Goal: Information Seeking & Learning: Check status

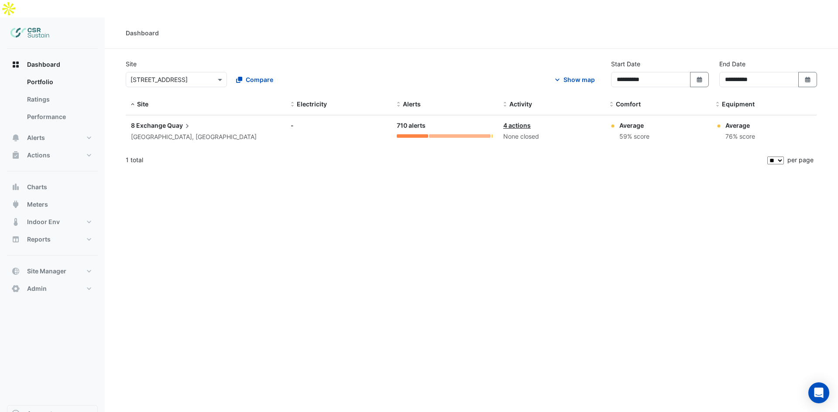
select select "**"
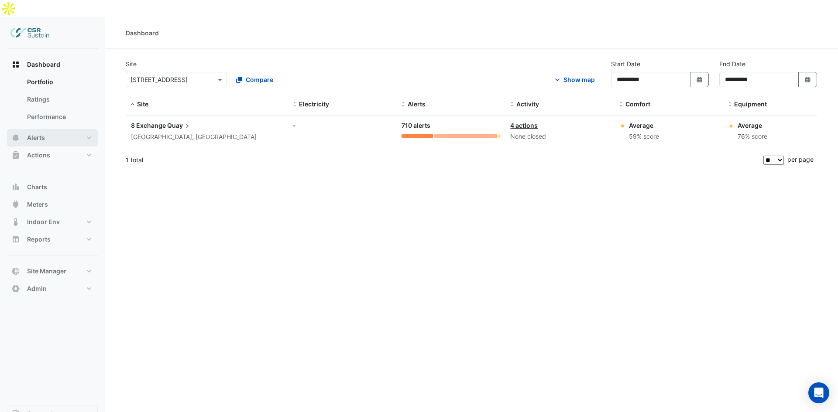
click at [74, 129] on button "Alerts" at bounding box center [52, 137] width 91 height 17
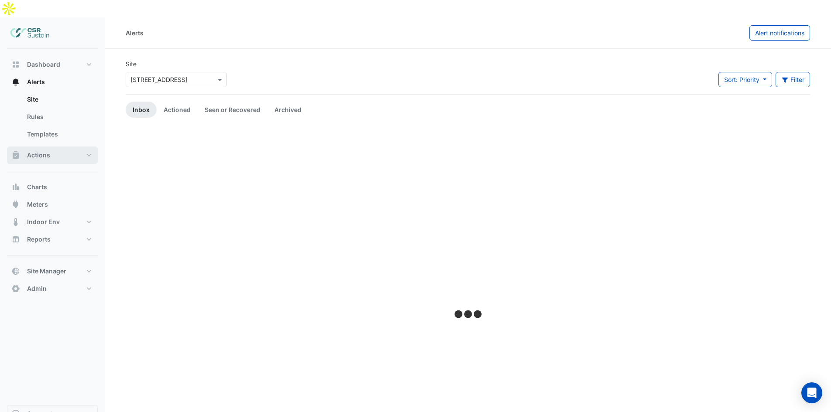
click at [82, 147] on button "Actions" at bounding box center [52, 155] width 91 height 17
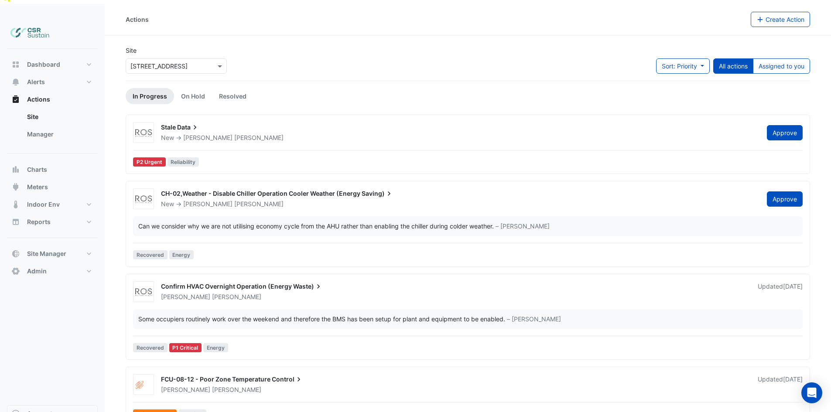
scroll to position [17, 0]
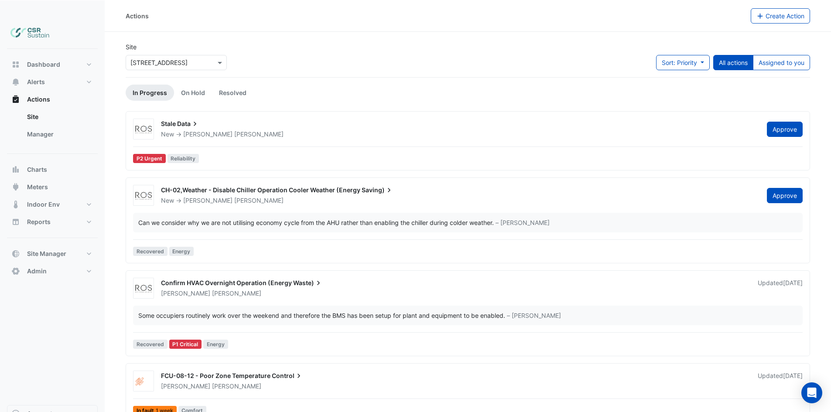
drag, startPoint x: 332, startPoint y: 181, endPoint x: 337, endPoint y: 208, distance: 27.8
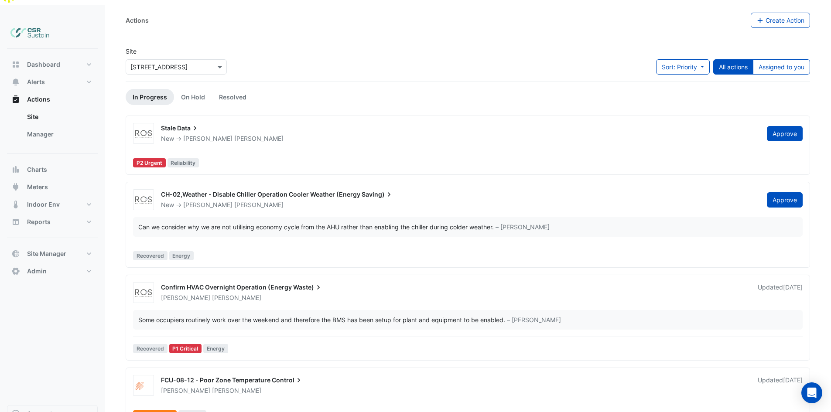
scroll to position [0, 0]
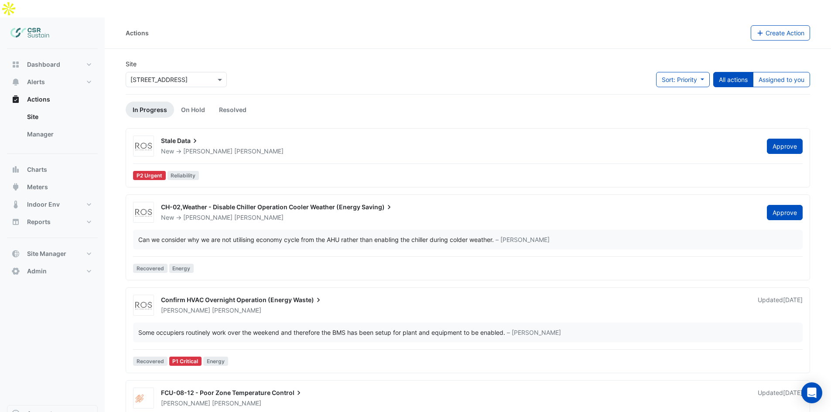
drag, startPoint x: 324, startPoint y: 206, endPoint x: 323, endPoint y: 170, distance: 36.7
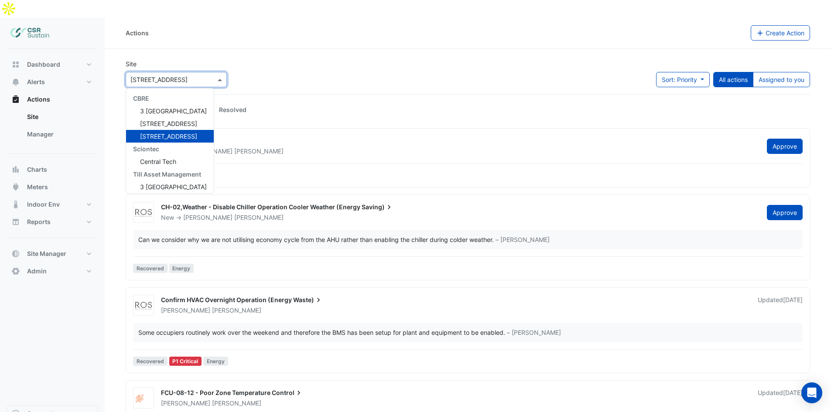
click at [187, 76] on input "text" at bounding box center [168, 80] width 74 height 9
click at [171, 158] on span "Central Tech" at bounding box center [158, 161] width 36 height 7
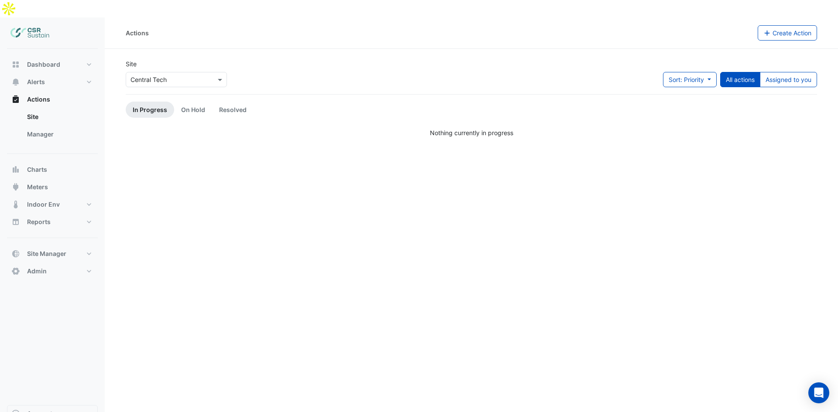
click at [221, 75] on div at bounding box center [176, 80] width 100 height 10
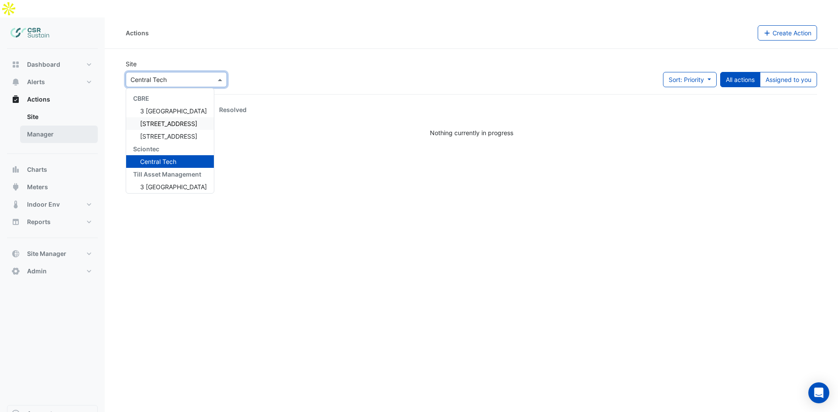
click at [68, 126] on link "Manager" at bounding box center [59, 134] width 78 height 17
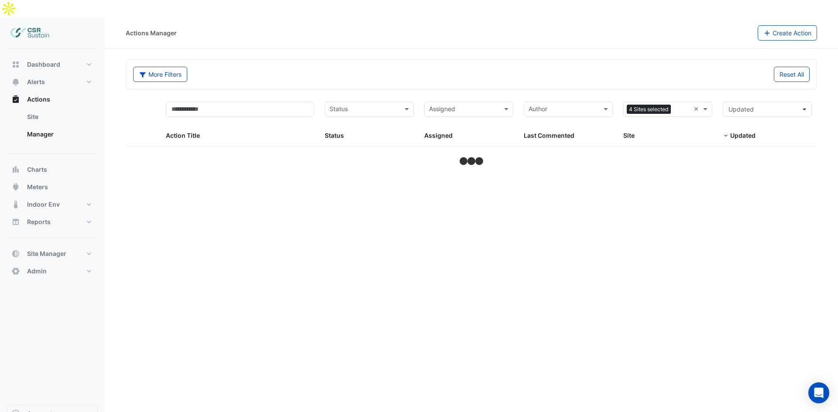
select select "**"
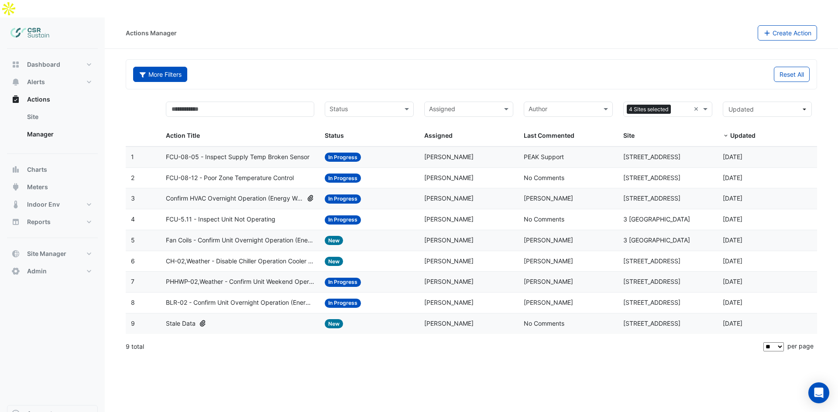
click at [161, 67] on button "More Filters" at bounding box center [160, 74] width 54 height 15
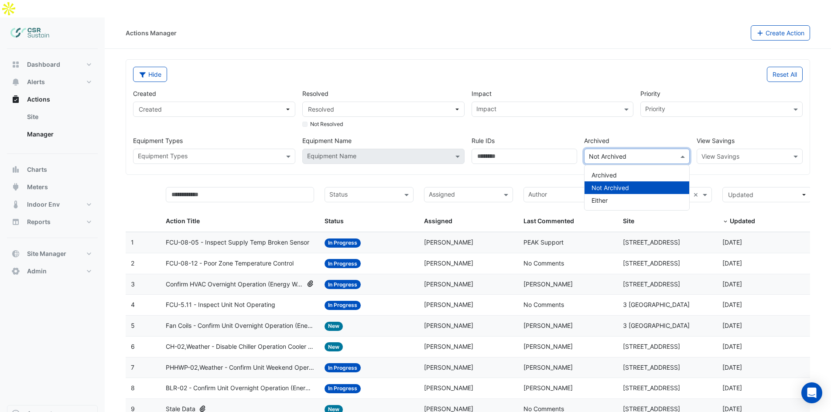
click at [627, 152] on input "text" at bounding box center [628, 156] width 79 height 9
drag, startPoint x: 722, startPoint y: 138, endPoint x: 728, endPoint y: 138, distance: 6.1
click at [723, 152] on input "text" at bounding box center [741, 156] width 79 height 9
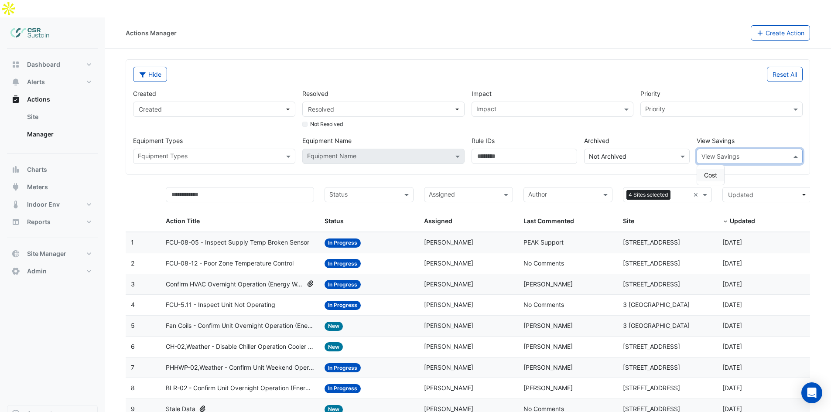
click at [705, 106] on input "text" at bounding box center [717, 110] width 143 height 9
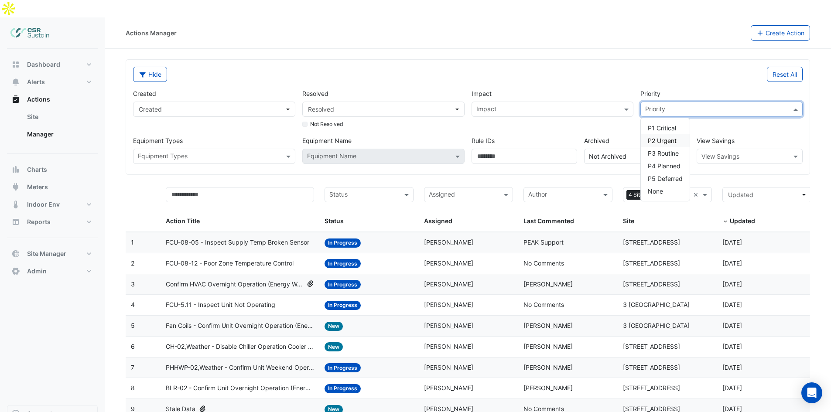
click at [571, 106] on input "text" at bounding box center [548, 110] width 143 height 9
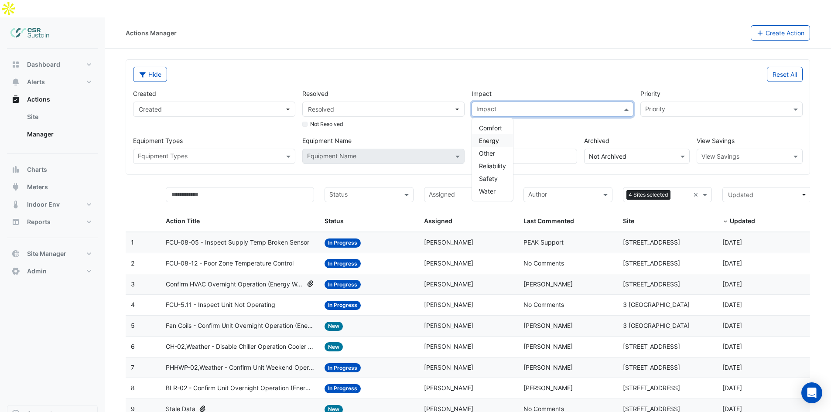
click at [495, 137] on span "Energy" at bounding box center [489, 140] width 20 height 7
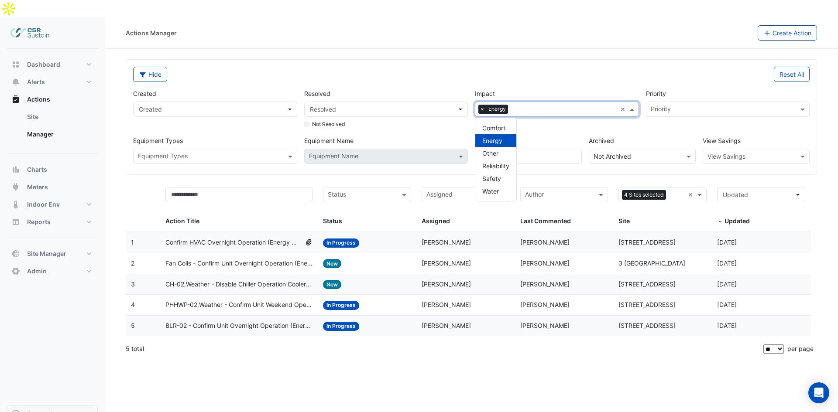
click at [514, 67] on div "Reset All" at bounding box center [643, 74] width 344 height 15
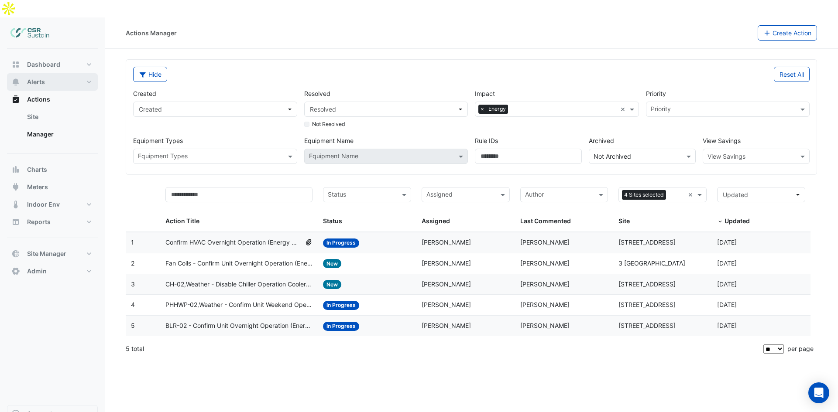
click at [62, 73] on button "Alerts" at bounding box center [52, 81] width 91 height 17
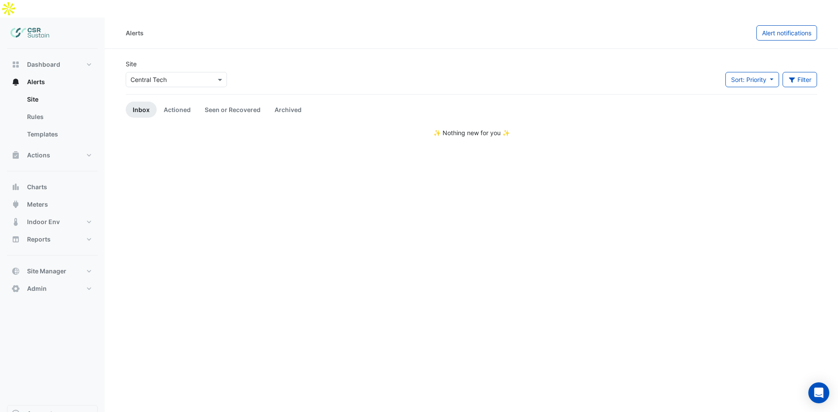
click at [174, 76] on input "text" at bounding box center [168, 80] width 74 height 9
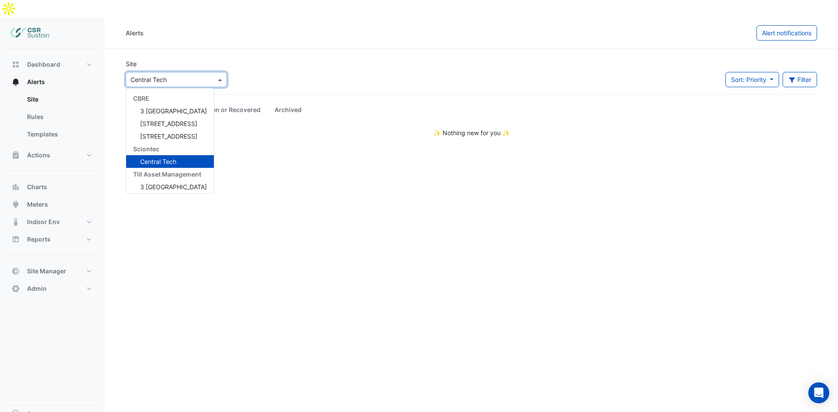
click at [344, 59] on div "Site × Central Tech CBRE 3 St. Paul's Place 5 Exchange Quay 8 Exchange Quay Sci…" at bounding box center [471, 76] width 702 height 35
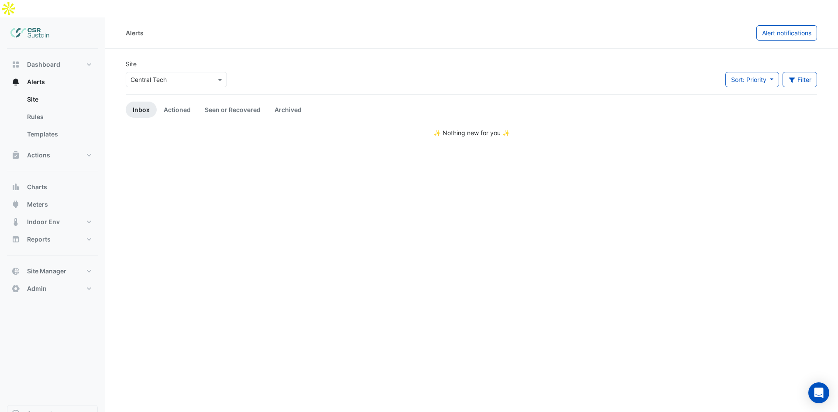
click at [172, 76] on input "text" at bounding box center [168, 80] width 74 height 9
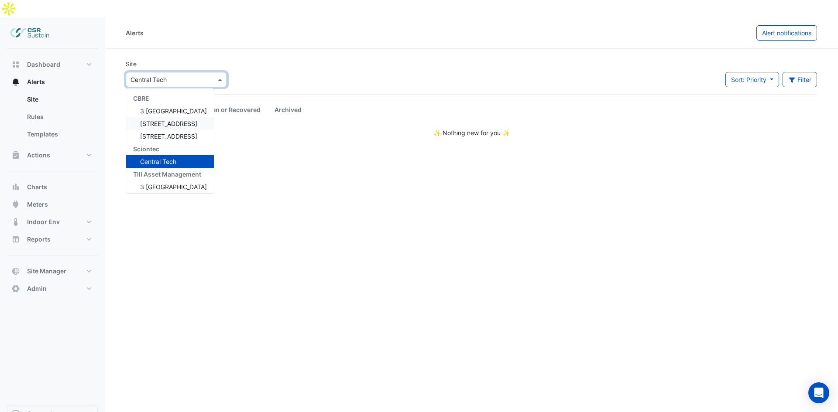
click at [163, 120] on span "[STREET_ADDRESS]" at bounding box center [168, 123] width 57 height 7
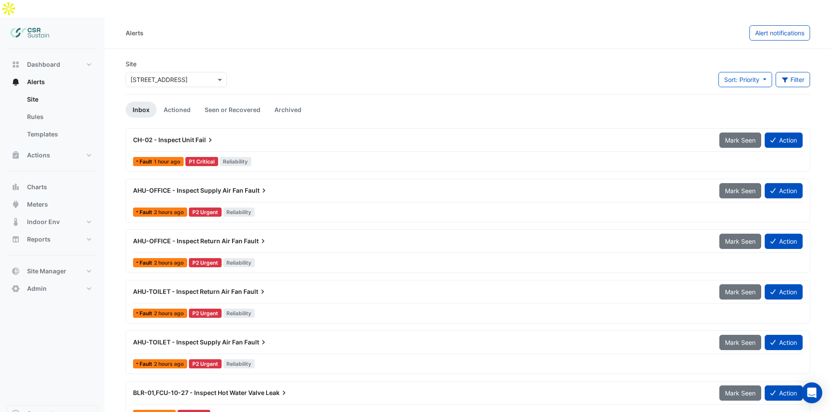
click at [811, 72] on div "Sort: Priority Priority Updated Filter Title Priority Filter Impact Filter Equi…" at bounding box center [765, 83] width 102 height 22
click at [810, 72] on button "Filter" at bounding box center [793, 79] width 35 height 15
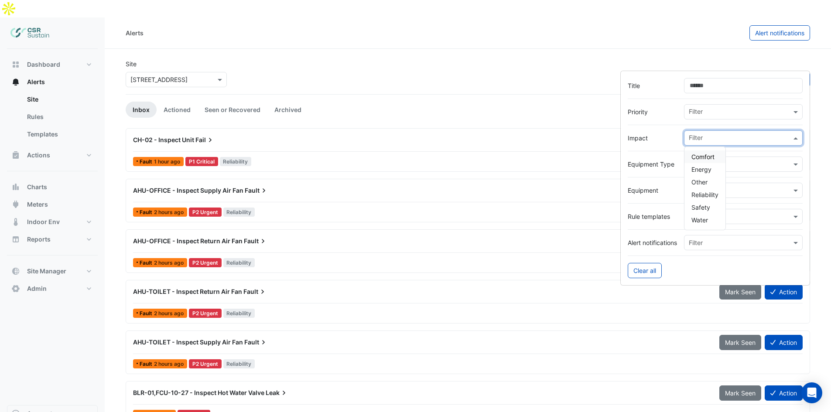
click at [696, 136] on input "text" at bounding box center [740, 138] width 103 height 9
click at [702, 135] on input "text" at bounding box center [740, 138] width 103 height 9
click at [755, 166] on input "text" at bounding box center [740, 165] width 103 height 9
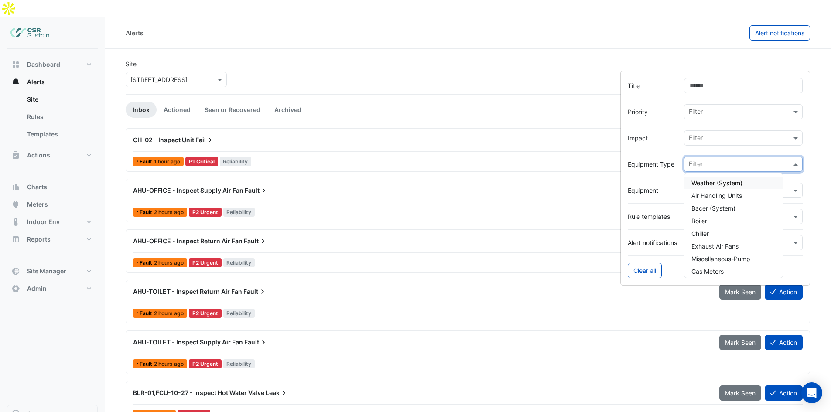
click at [656, 174] on form "Title Priority Filter Impact Filter Equipment Type Filter Weather (System) Air …" at bounding box center [716, 178] width 190 height 215
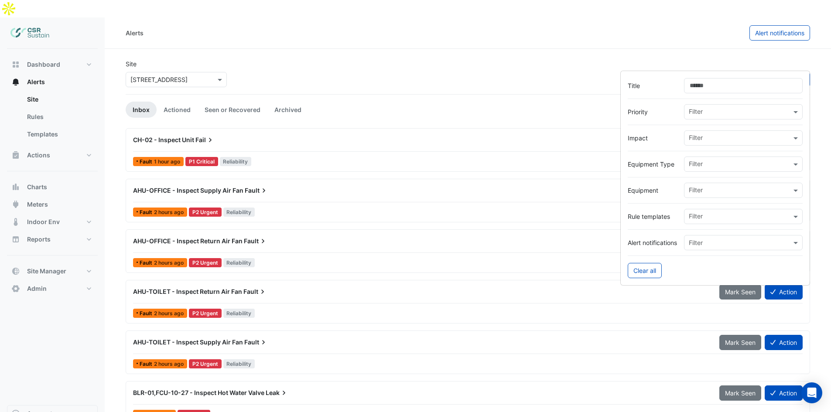
click at [728, 161] on input "text" at bounding box center [740, 165] width 103 height 9
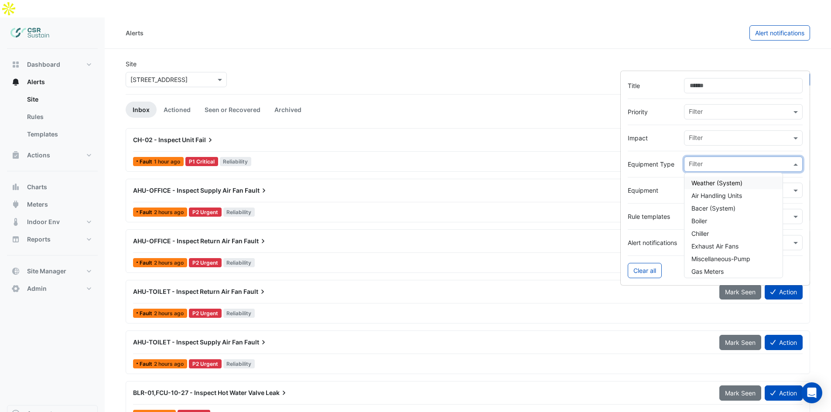
click at [654, 174] on div at bounding box center [715, 177] width 175 height 11
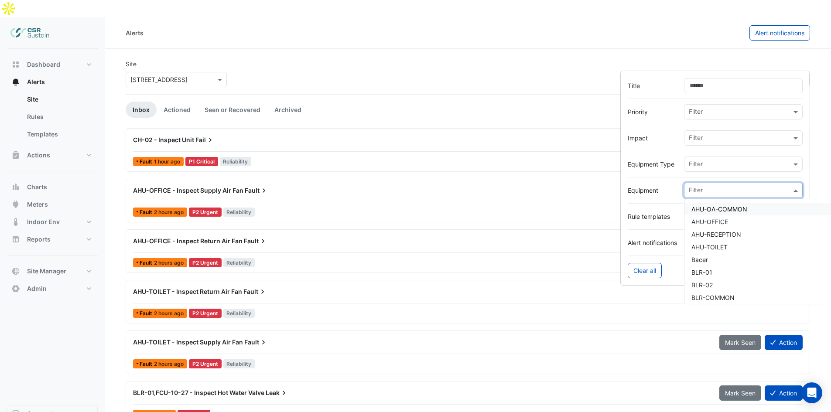
click at [693, 192] on input "text" at bounding box center [740, 191] width 103 height 9
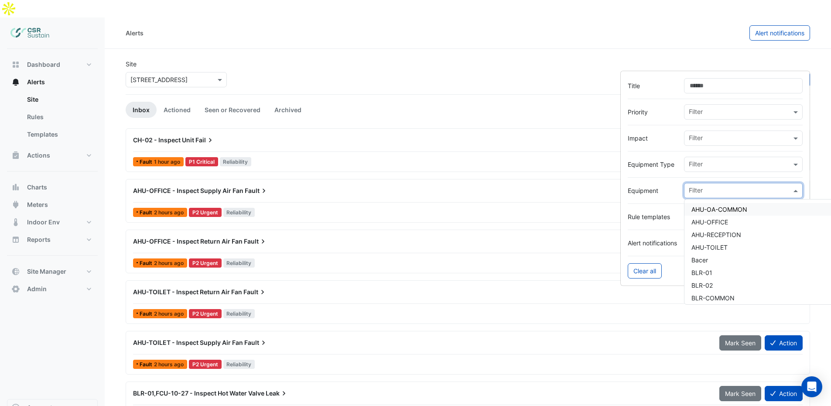
click at [701, 191] on input "text" at bounding box center [740, 191] width 103 height 9
click at [651, 195] on label "Equipment" at bounding box center [652, 190] width 49 height 9
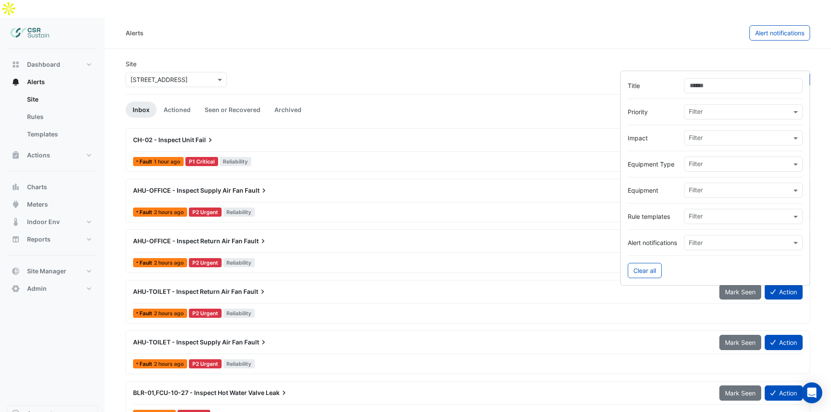
click at [700, 217] on input "text" at bounding box center [740, 217] width 103 height 9
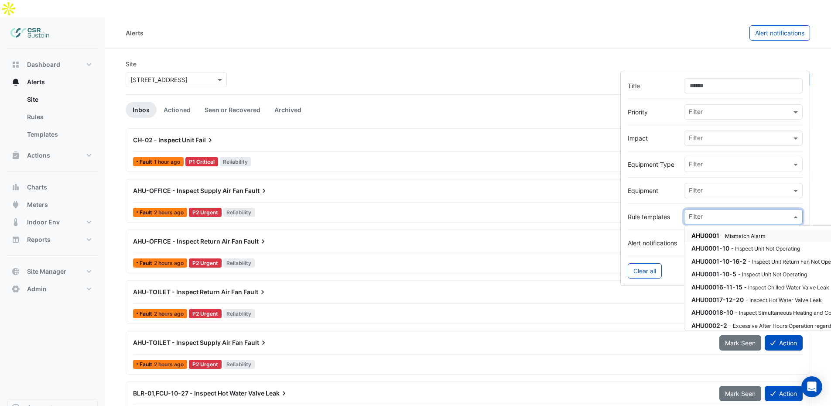
click at [700, 216] on input "text" at bounding box center [740, 217] width 103 height 9
click at [687, 217] on div "Filter" at bounding box center [738, 217] width 107 height 14
click at [676, 218] on label "Rule templates" at bounding box center [652, 216] width 49 height 9
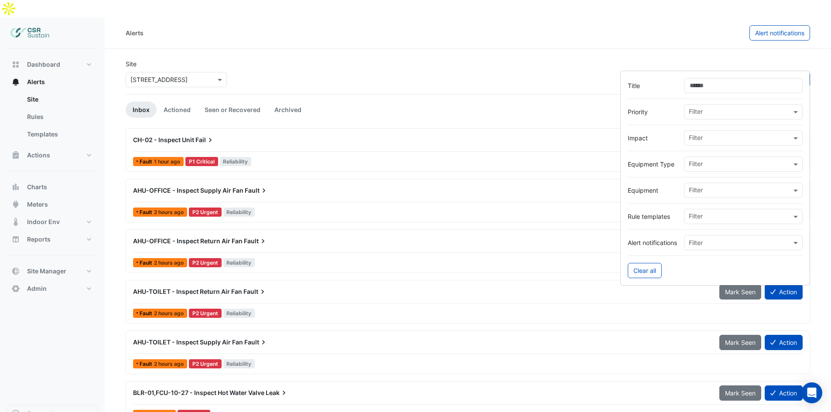
click at [697, 237] on div "Filter" at bounding box center [743, 242] width 119 height 15
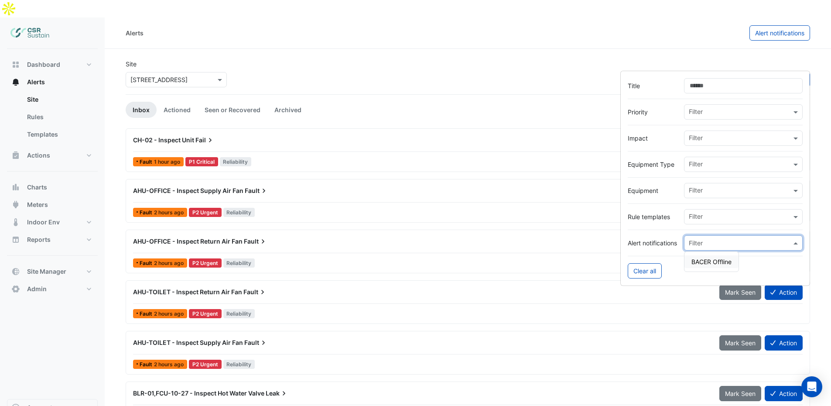
click at [694, 218] on input "text" at bounding box center [740, 217] width 103 height 9
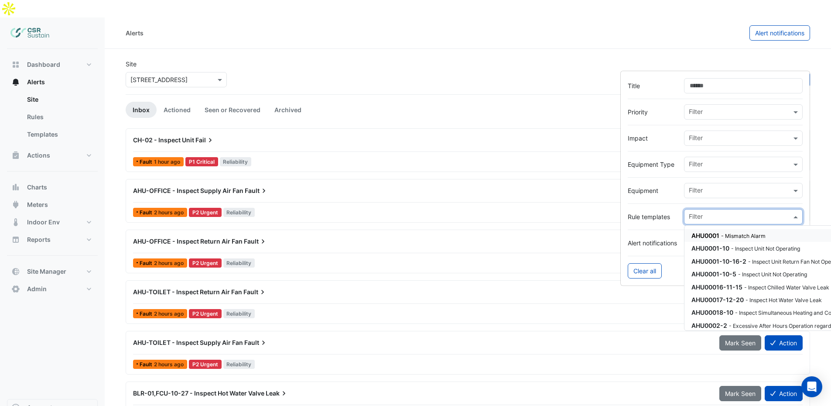
click at [702, 189] on input "text" at bounding box center [740, 191] width 103 height 9
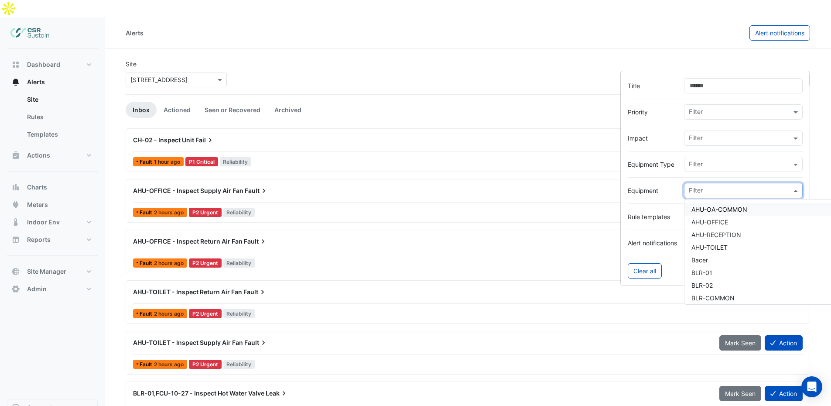
click at [704, 168] on input "text" at bounding box center [740, 165] width 103 height 9
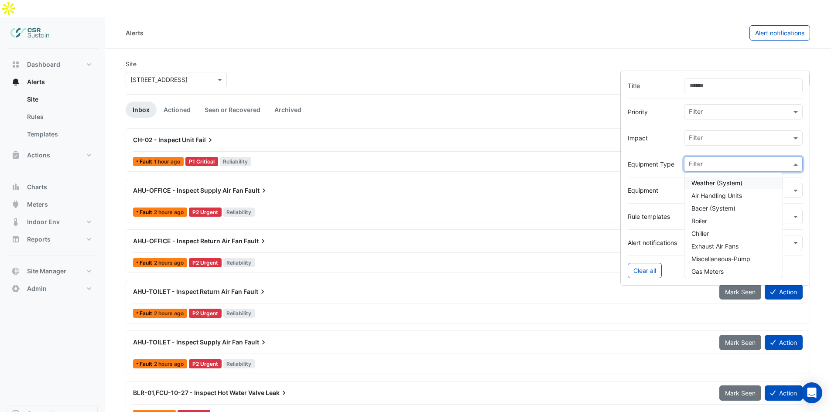
click at [702, 145] on div "Filter" at bounding box center [743, 138] width 119 height 15
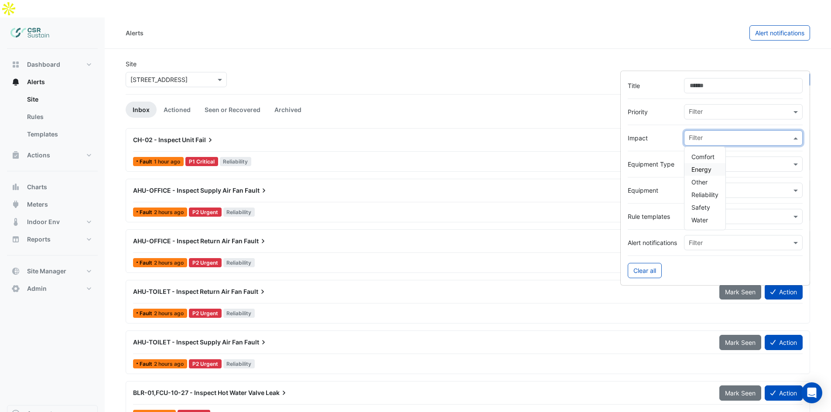
click at [705, 169] on span "Energy" at bounding box center [702, 169] width 20 height 7
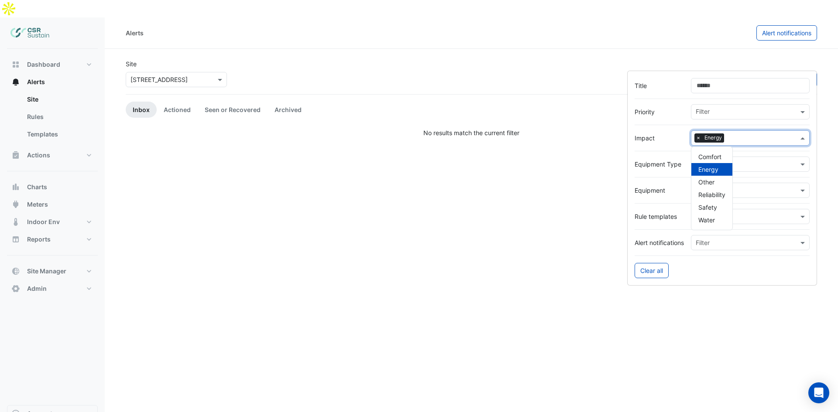
click at [372, 59] on div "Site × 5 Exchange Quay Sort: Priority Priority Updated 1 filter" at bounding box center [471, 76] width 702 height 35
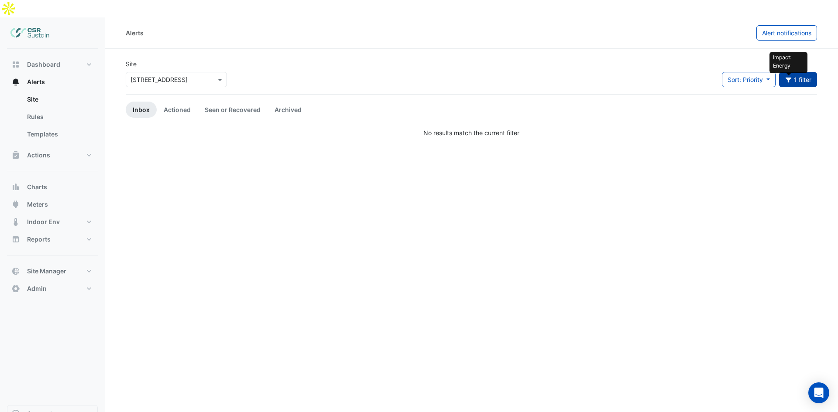
click at [790, 77] on icon "button" at bounding box center [789, 80] width 8 height 6
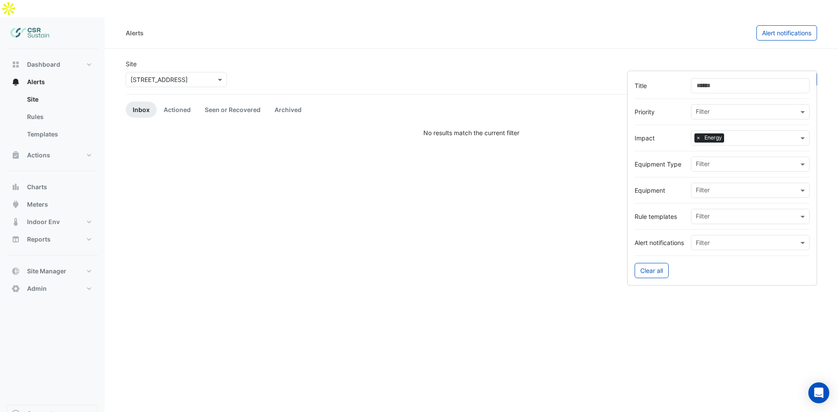
click at [697, 137] on span "×" at bounding box center [698, 138] width 8 height 9
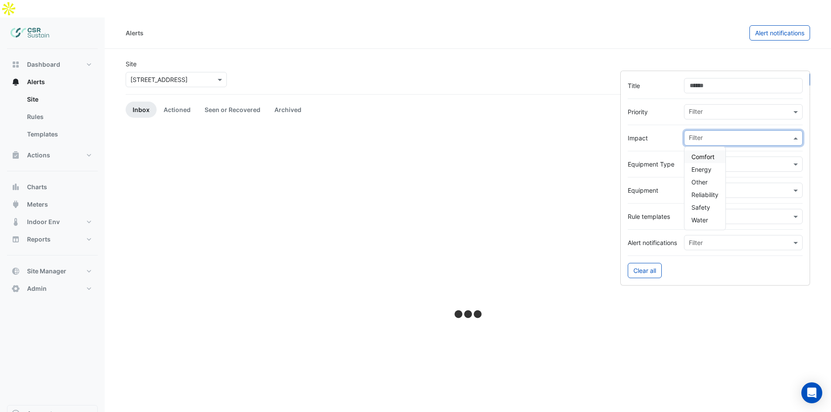
click at [713, 140] on input "text" at bounding box center [740, 138] width 103 height 9
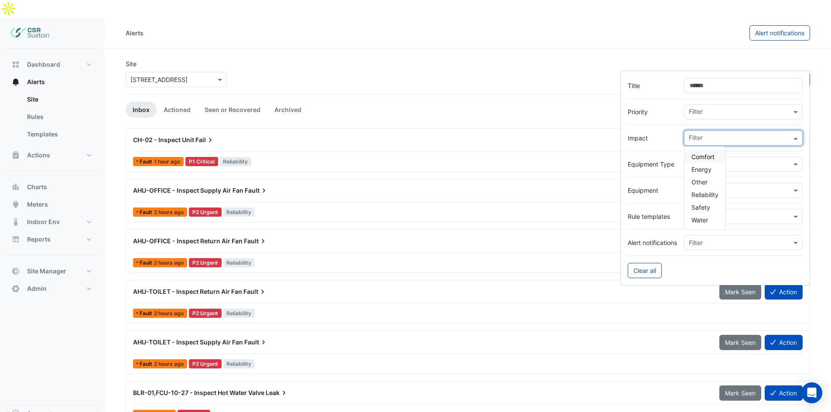
click at [710, 160] on span "Comfort" at bounding box center [703, 156] width 23 height 7
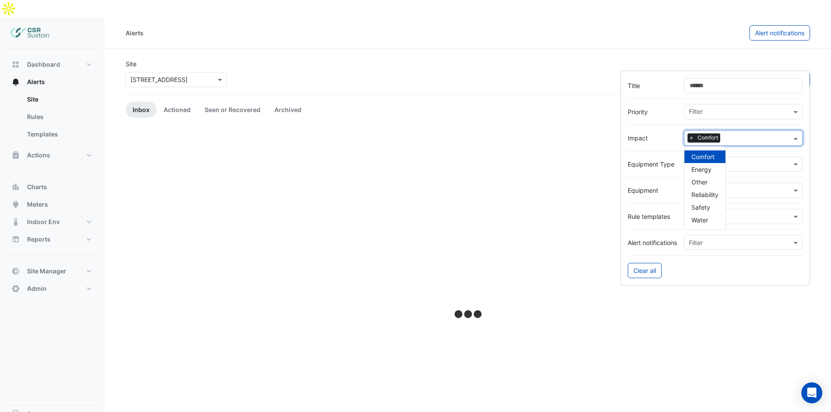
click at [417, 59] on div "Site × 5 Exchange Quay Sort: Priority Priority Updated 1 filter" at bounding box center [467, 76] width 695 height 35
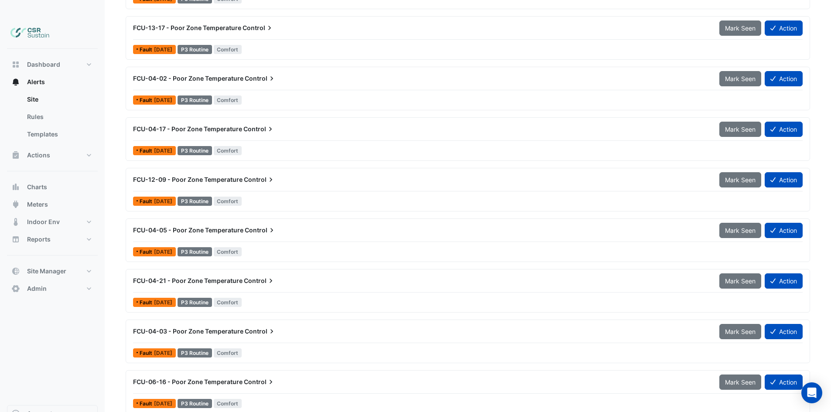
drag, startPoint x: 495, startPoint y: 89, endPoint x: 503, endPoint y: 210, distance: 120.8
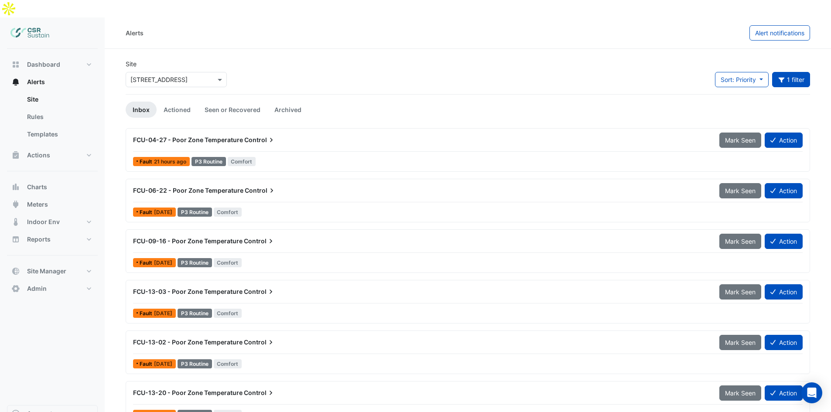
drag, startPoint x: 467, startPoint y: 225, endPoint x: 466, endPoint y: 77, distance: 148.0
click at [234, 136] on span "FCU-04-27 - Poor Zone Temperature" at bounding box center [188, 139] width 110 height 7
